Goal: Task Accomplishment & Management: Manage account settings

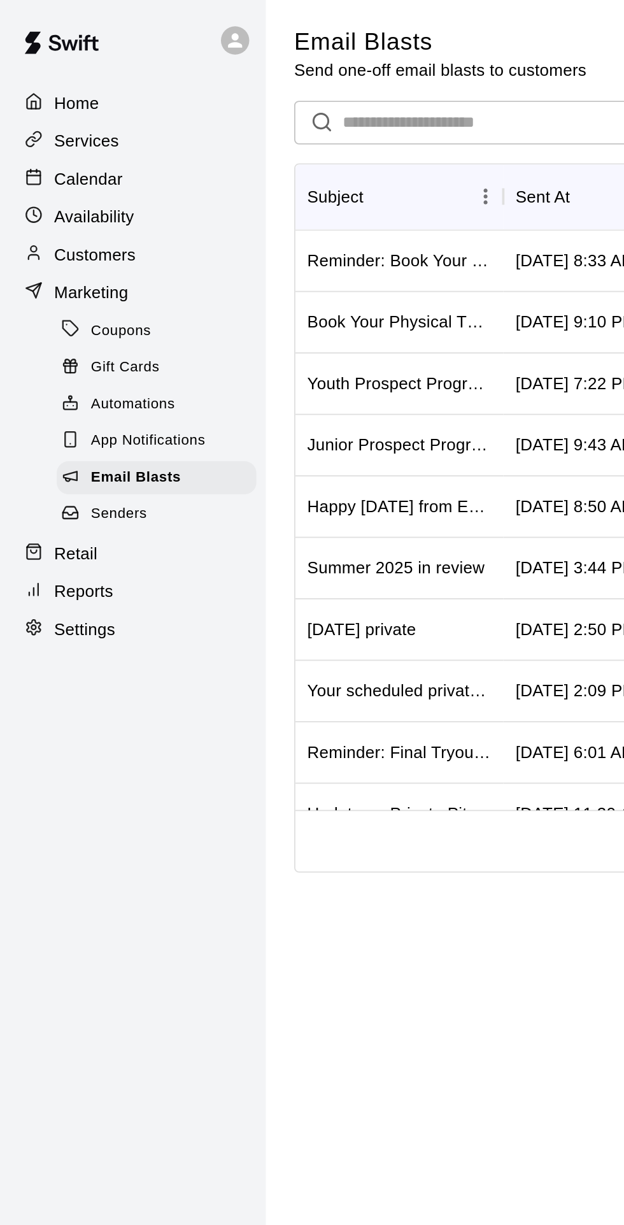
click at [48, 99] on p "Calendar" at bounding box center [47, 97] width 37 height 13
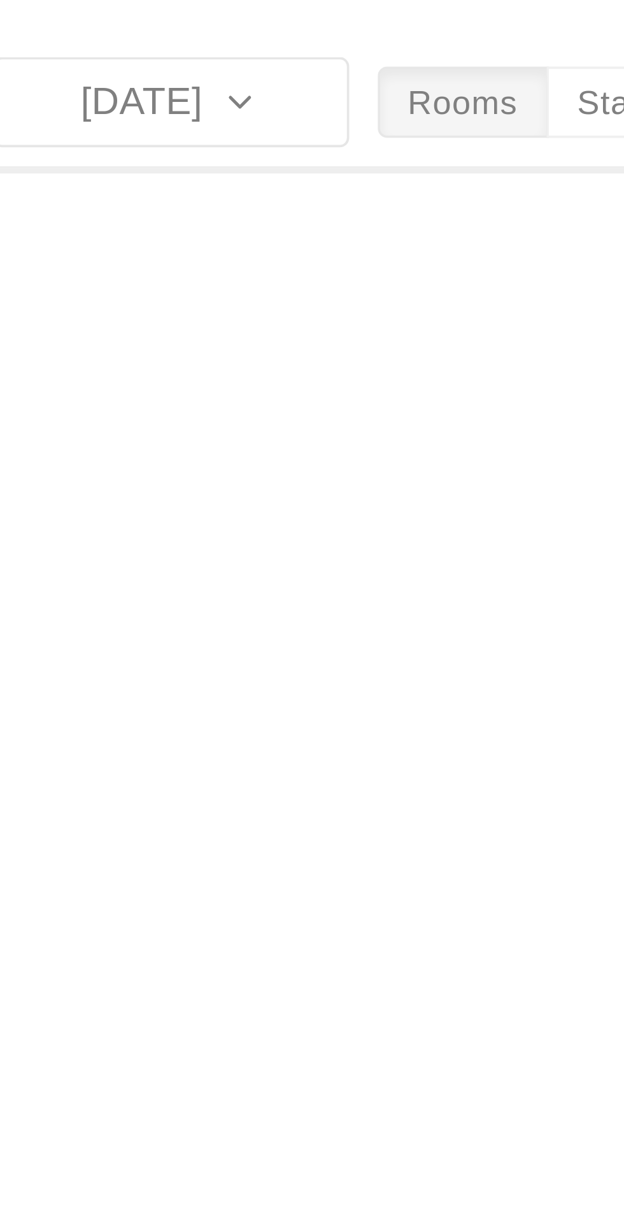
scroll to position [29, 0]
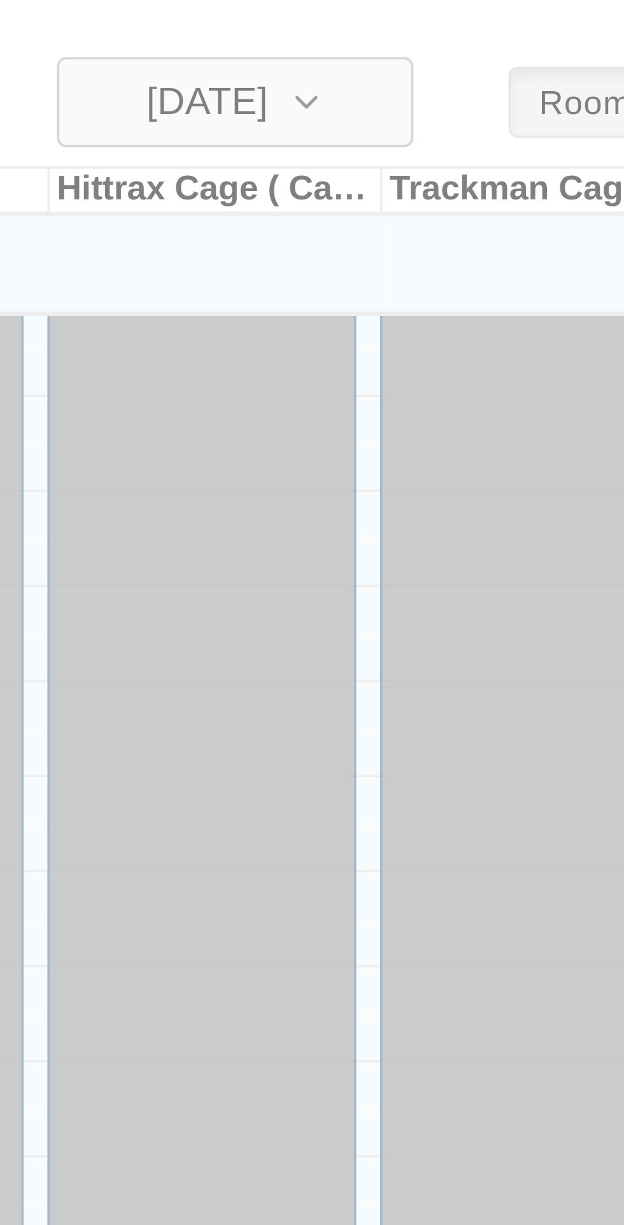
click at [372, 29] on icon "button" at bounding box center [367, 27] width 10 height 15
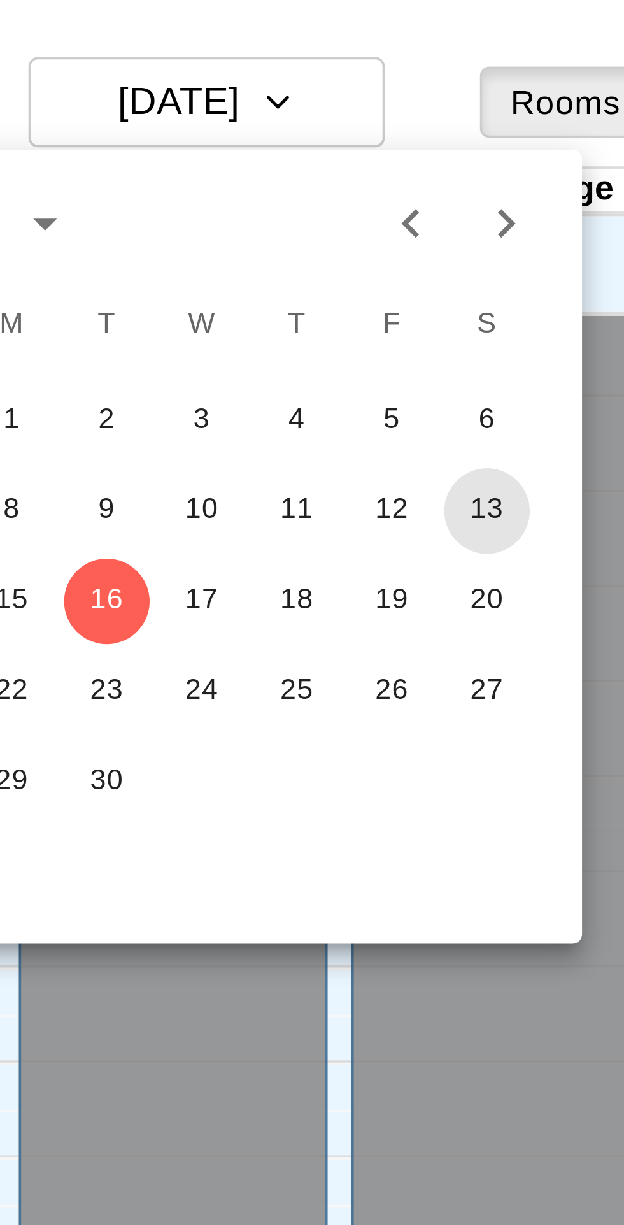
click at [422, 138] on button "13" at bounding box center [422, 136] width 23 height 23
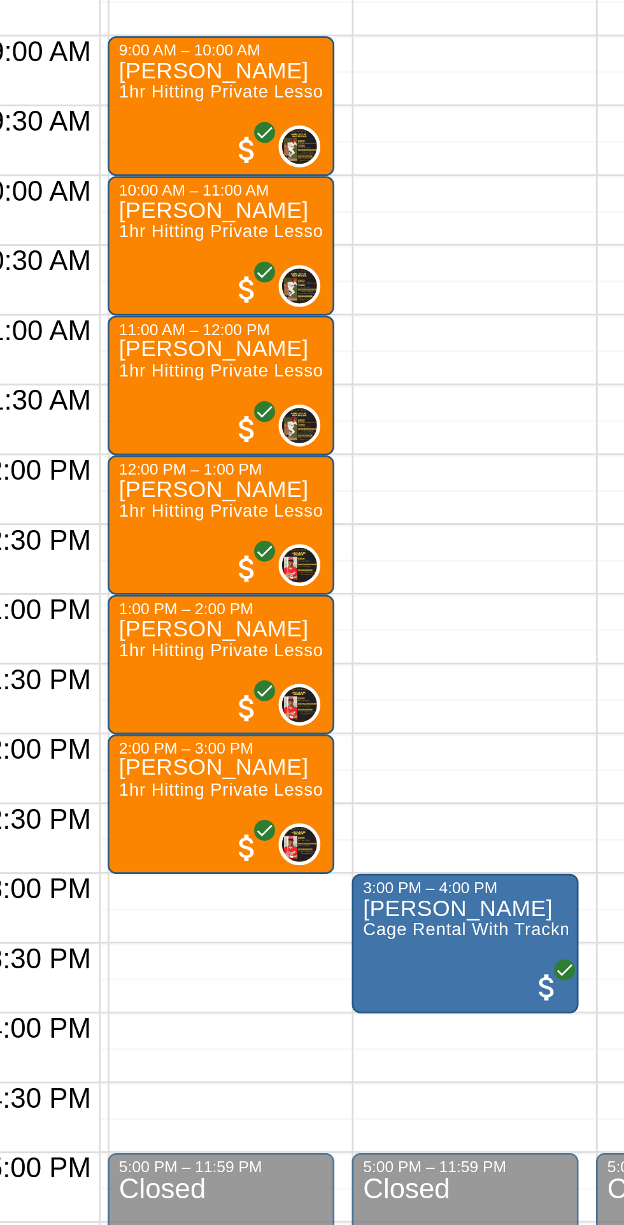
scroll to position [0, 85]
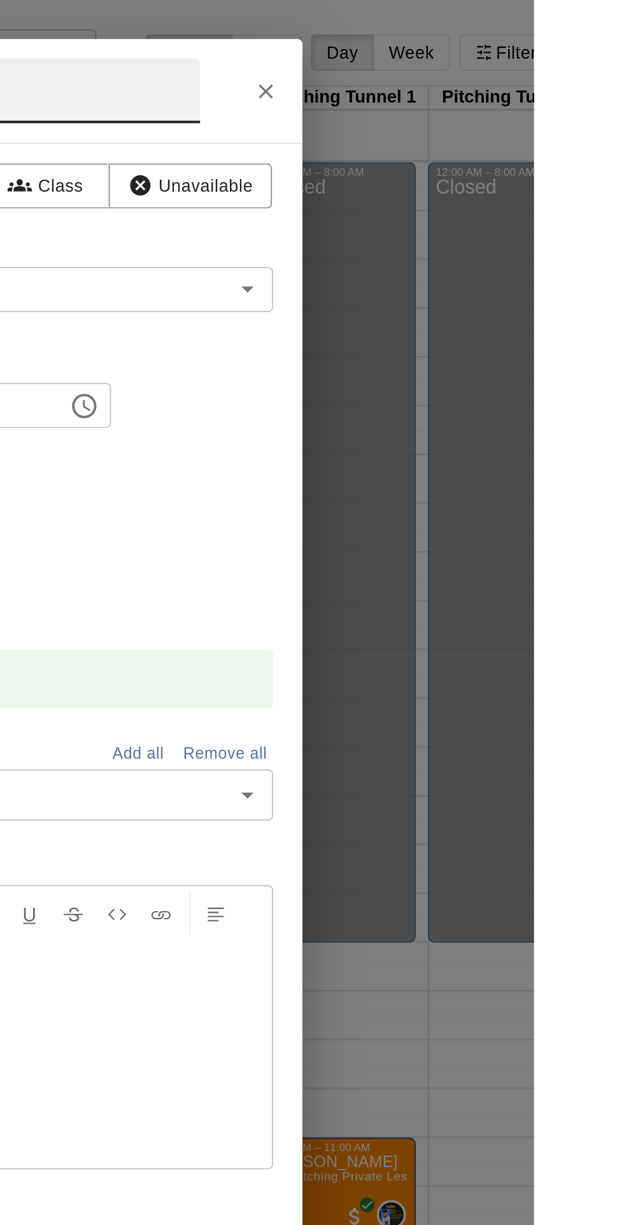
click at [488, 52] on icon "Close" at bounding box center [484, 48] width 8 height 8
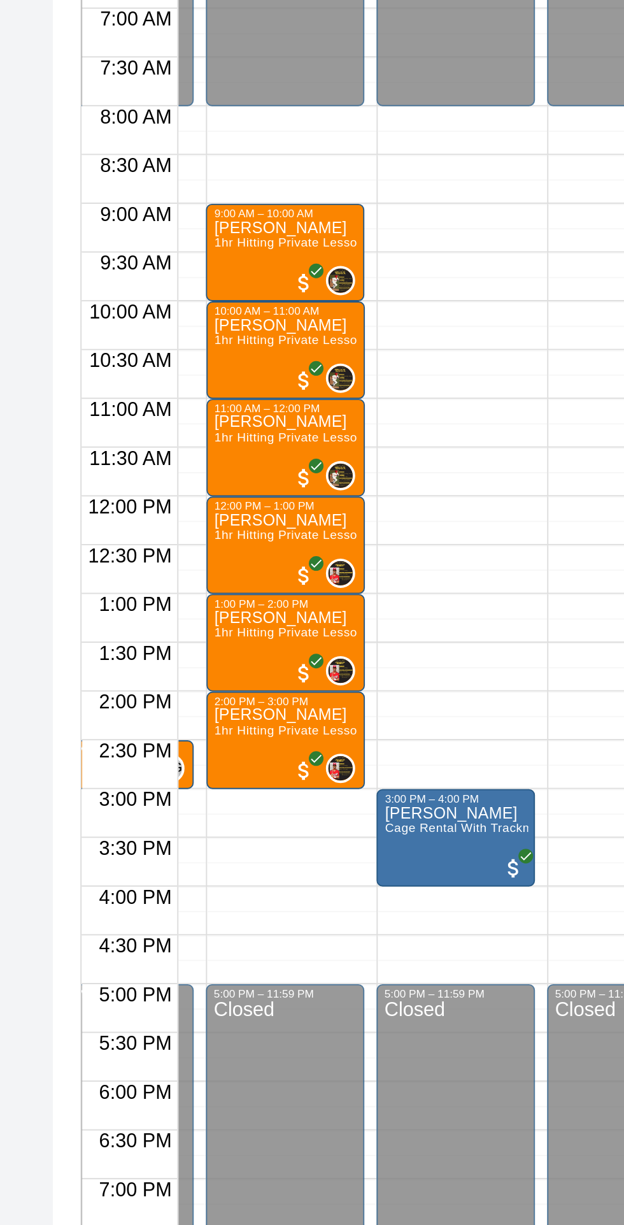
scroll to position [0, 86]
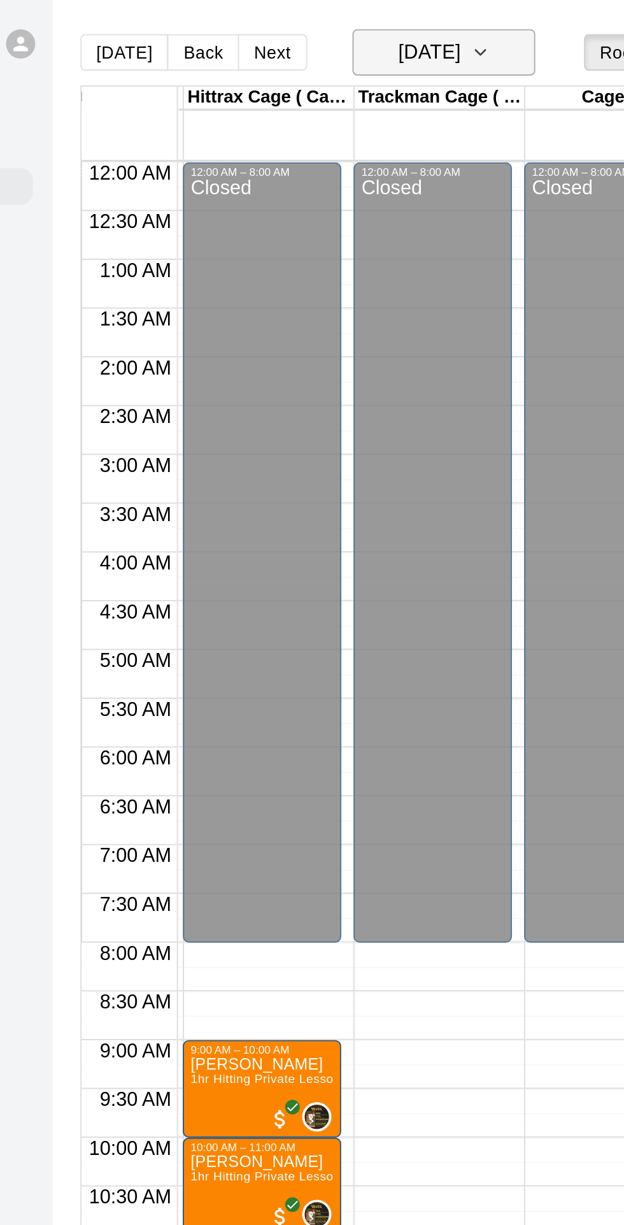
click at [372, 27] on icon "button" at bounding box center [367, 27] width 10 height 15
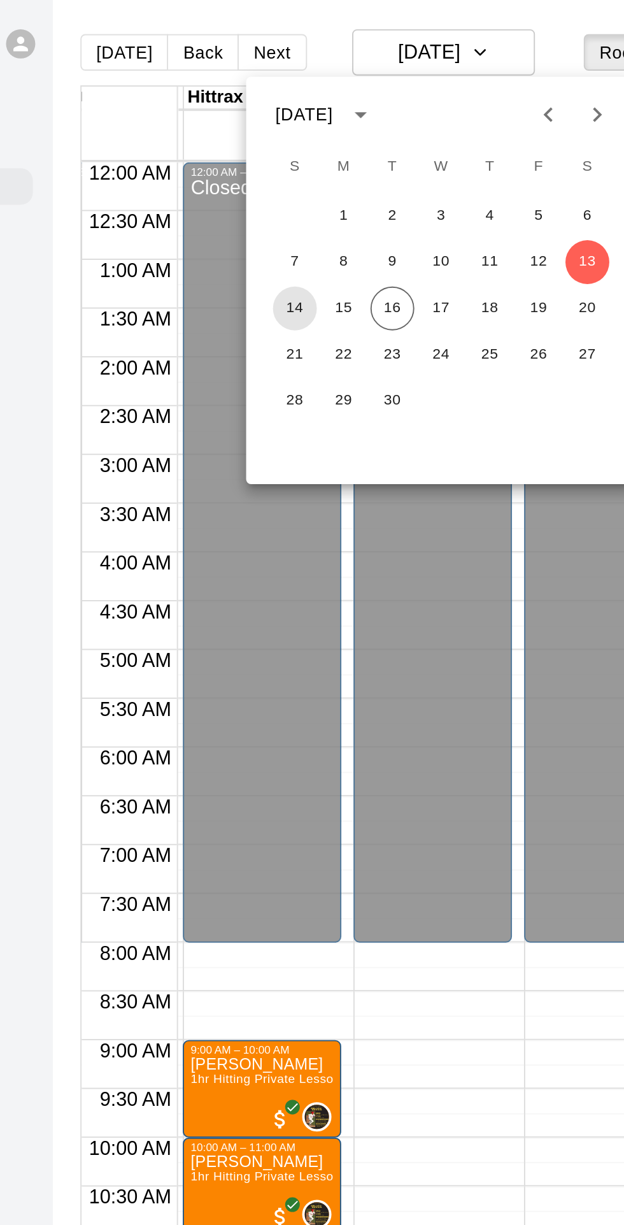
click at [268, 162] on button "14" at bounding box center [270, 161] width 23 height 23
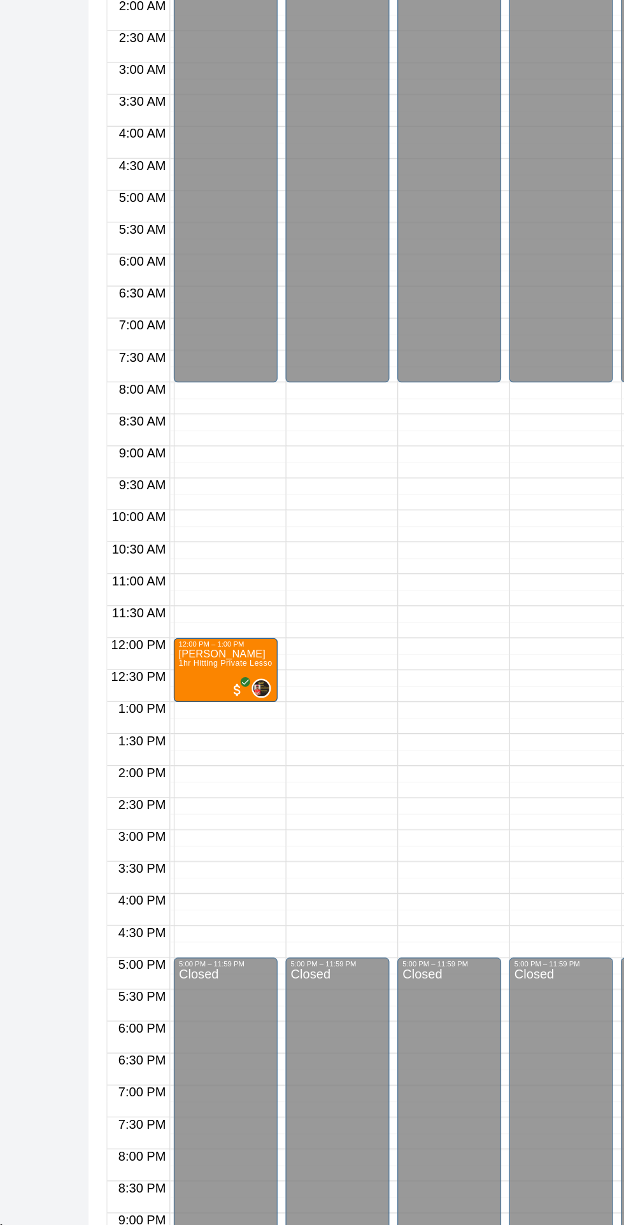
scroll to position [5, 86]
